Goal: Information Seeking & Learning: Learn about a topic

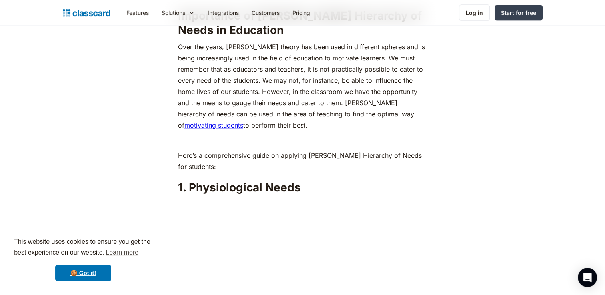
scroll to position [813, 0]
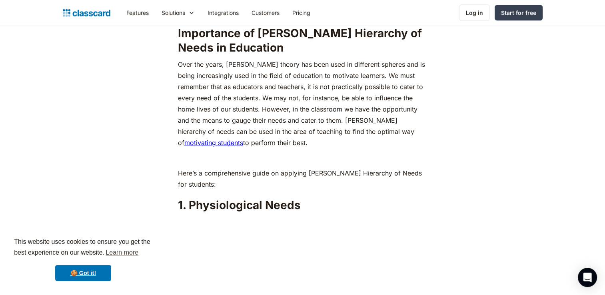
drag, startPoint x: 113, startPoint y: 121, endPoint x: 158, endPoint y: 173, distance: 68.6
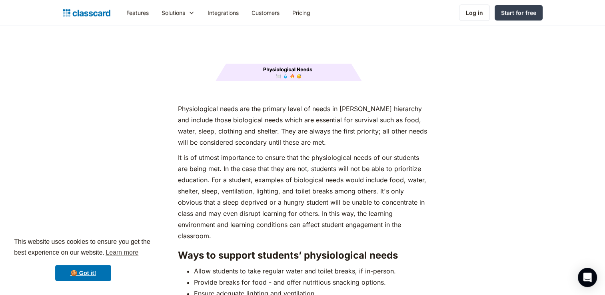
scroll to position [1095, 0]
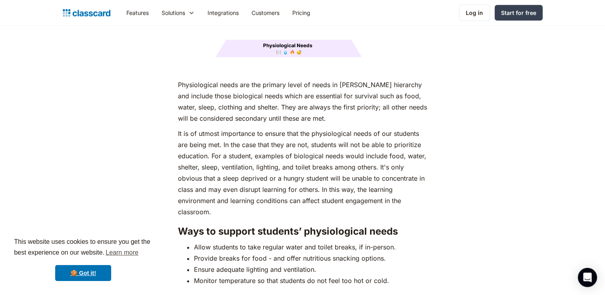
click at [346, 162] on p "It is of utmost importance to ensure that the physiological needs of our studen…" at bounding box center [302, 173] width 249 height 90
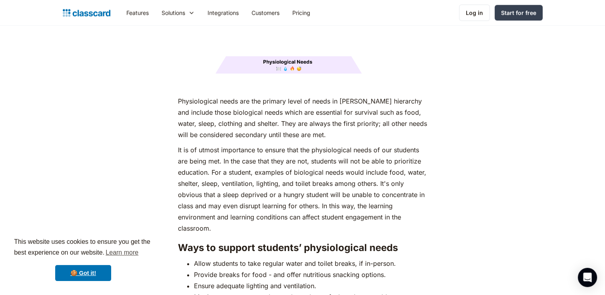
scroll to position [1089, 0]
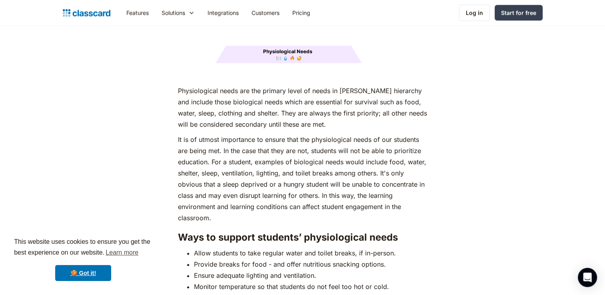
click at [260, 184] on p "It is of utmost importance to ensure that the physiological needs of our studen…" at bounding box center [302, 179] width 249 height 90
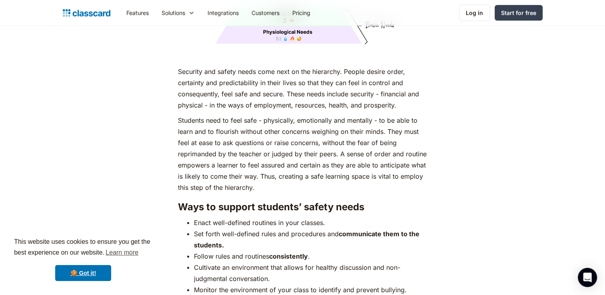
scroll to position [1500, 0]
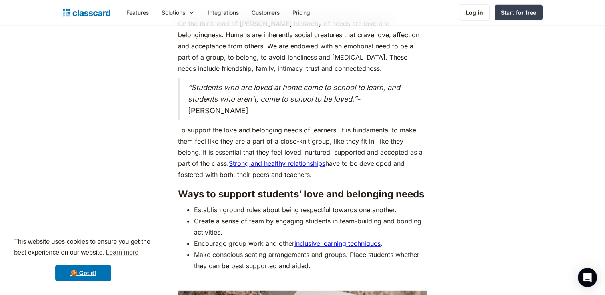
scroll to position [2192, 0]
